Goal: Book appointment/travel/reservation

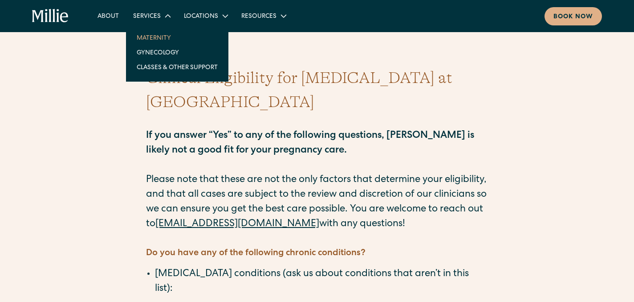
click at [155, 34] on link "Maternity" at bounding box center [177, 37] width 95 height 15
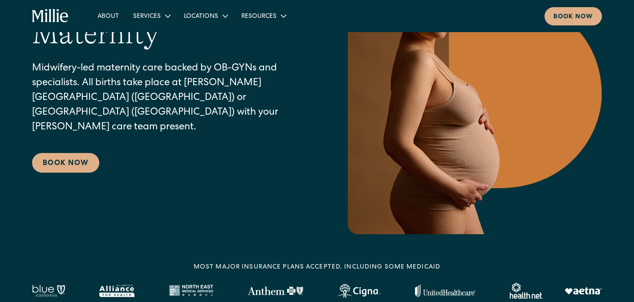
scroll to position [54, 0]
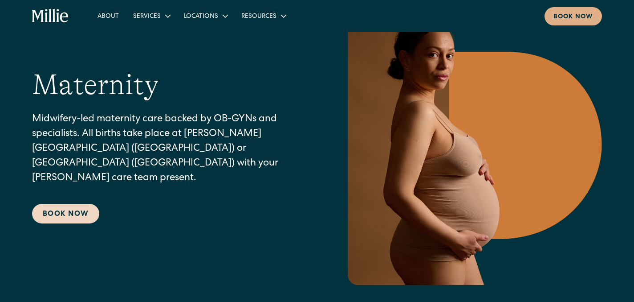
click at [71, 204] on link "Book Now" at bounding box center [65, 214] width 67 height 20
click at [74, 204] on link "Book Now" at bounding box center [65, 214] width 67 height 20
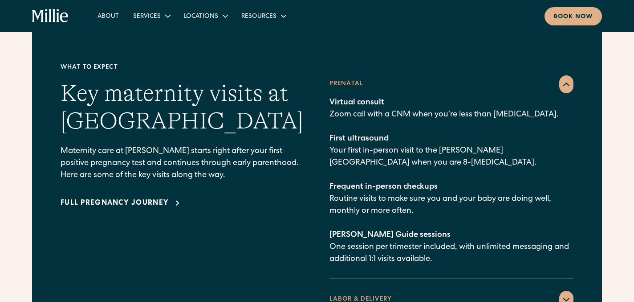
scroll to position [1269, 0]
click at [355, 98] on span "Virtual consult" at bounding box center [357, 102] width 55 height 8
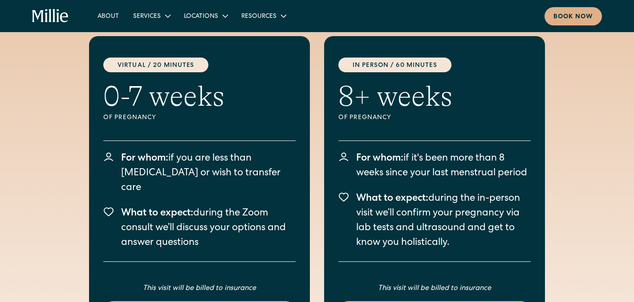
scroll to position [2524, 0]
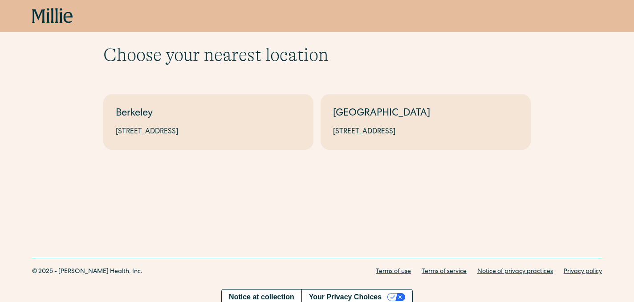
scroll to position [33, 0]
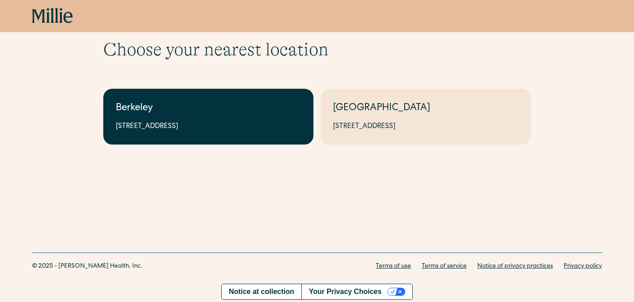
click at [233, 121] on div "2999 Regent St, Suite 524, Berkeley, CA 94705" at bounding box center [208, 126] width 185 height 11
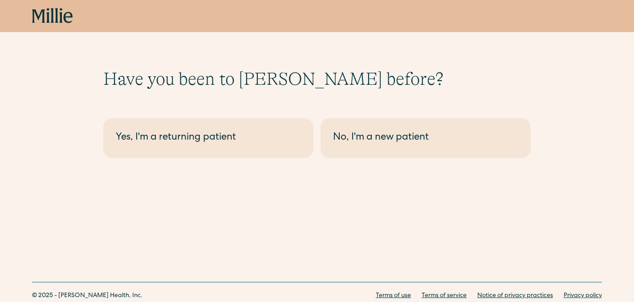
scroll to position [5, 0]
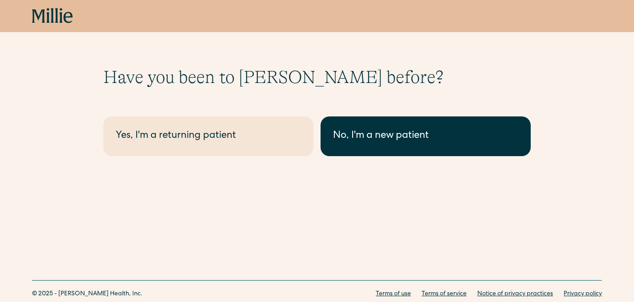
click at [378, 154] on link "No, I'm a new patient" at bounding box center [426, 136] width 210 height 40
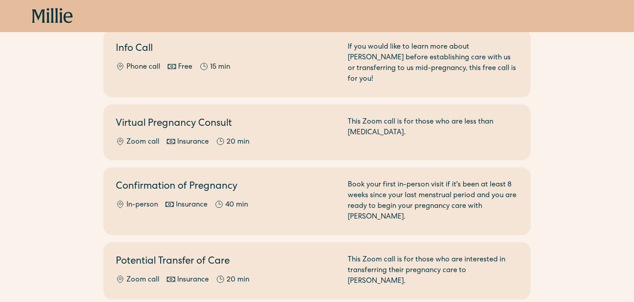
scroll to position [105, 0]
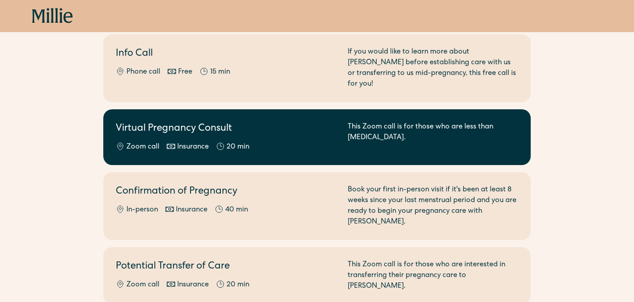
click at [378, 134] on div "This Zoom call is for those who are less than 8 weeks pregnant." at bounding box center [433, 137] width 171 height 31
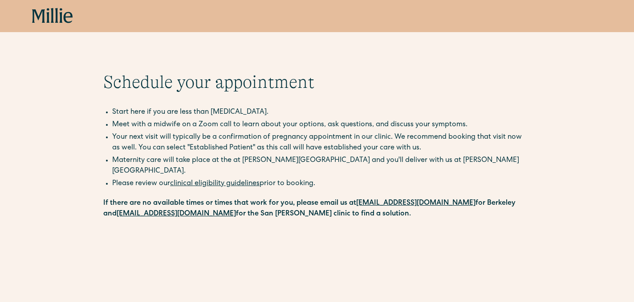
click at [57, 14] on icon at bounding box center [52, 16] width 41 height 16
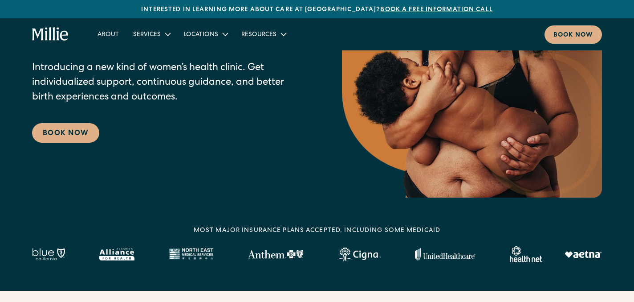
scroll to position [128, 0]
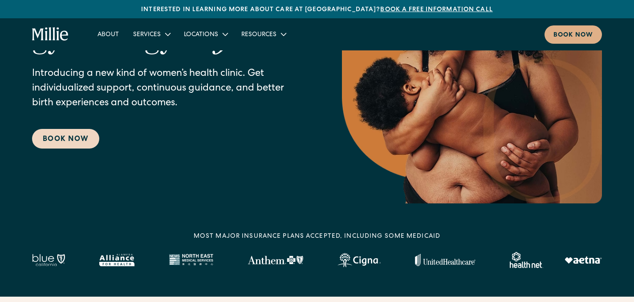
click at [67, 135] on link "Book Now" at bounding box center [65, 139] width 67 height 20
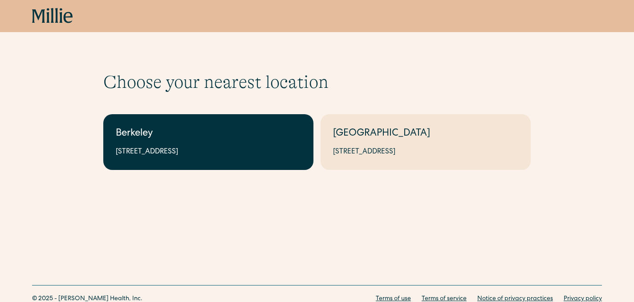
click at [257, 137] on div "Berkeley" at bounding box center [208, 134] width 185 height 15
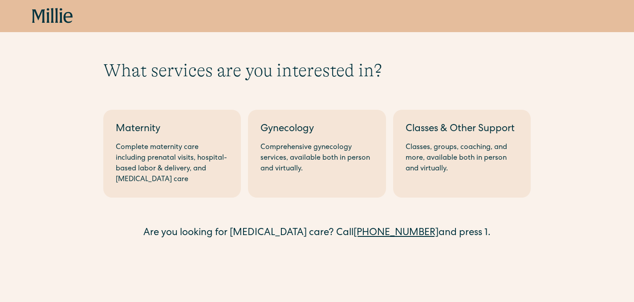
scroll to position [11, 0]
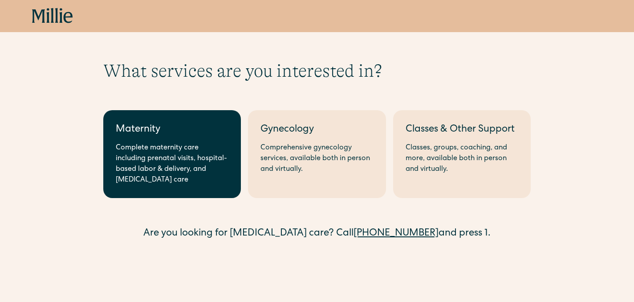
click at [191, 183] on div "Complete maternity care including prenatal visits, hospital-based labor & deliv…" at bounding box center [172, 164] width 113 height 43
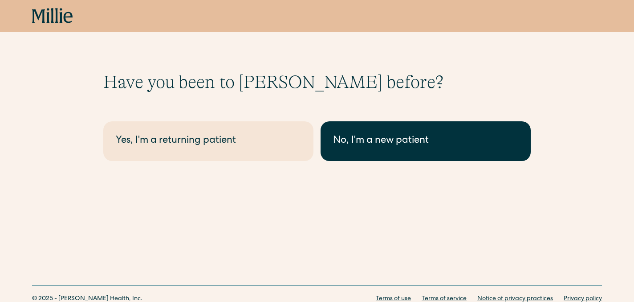
click at [368, 157] on link "No, I'm a new patient" at bounding box center [426, 141] width 210 height 40
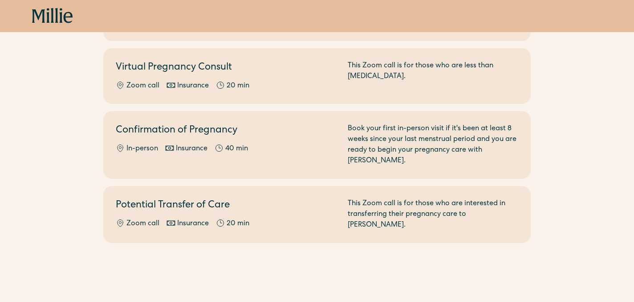
scroll to position [207, 0]
